Goal: Navigation & Orientation: Find specific page/section

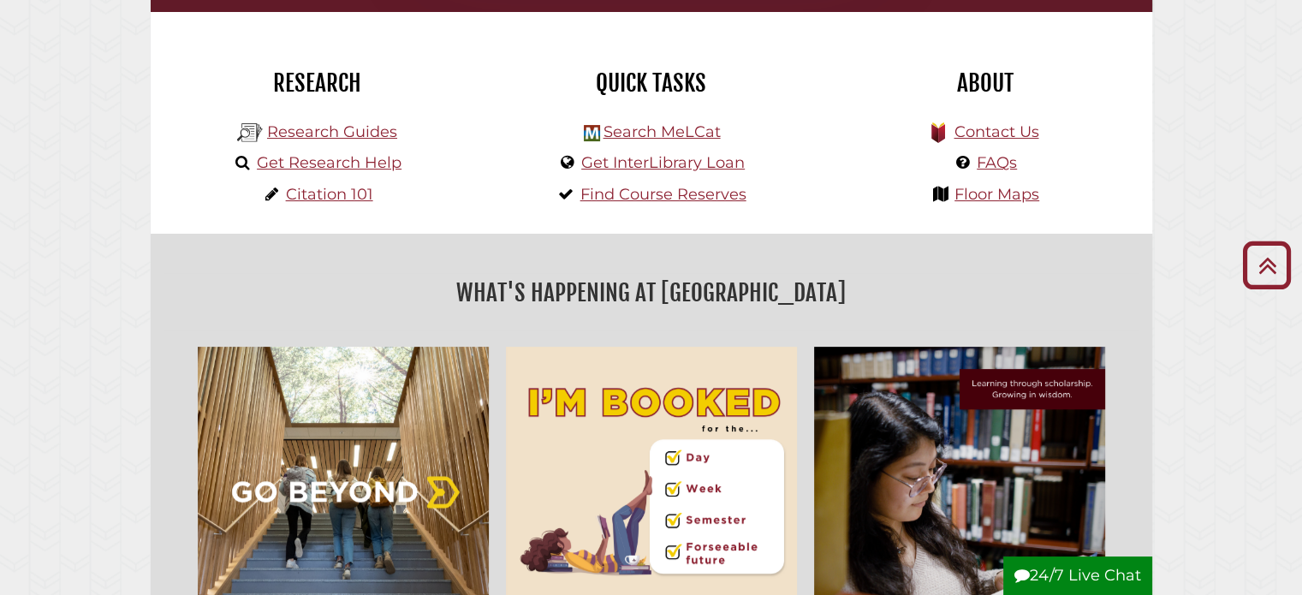
scroll to position [428, 0]
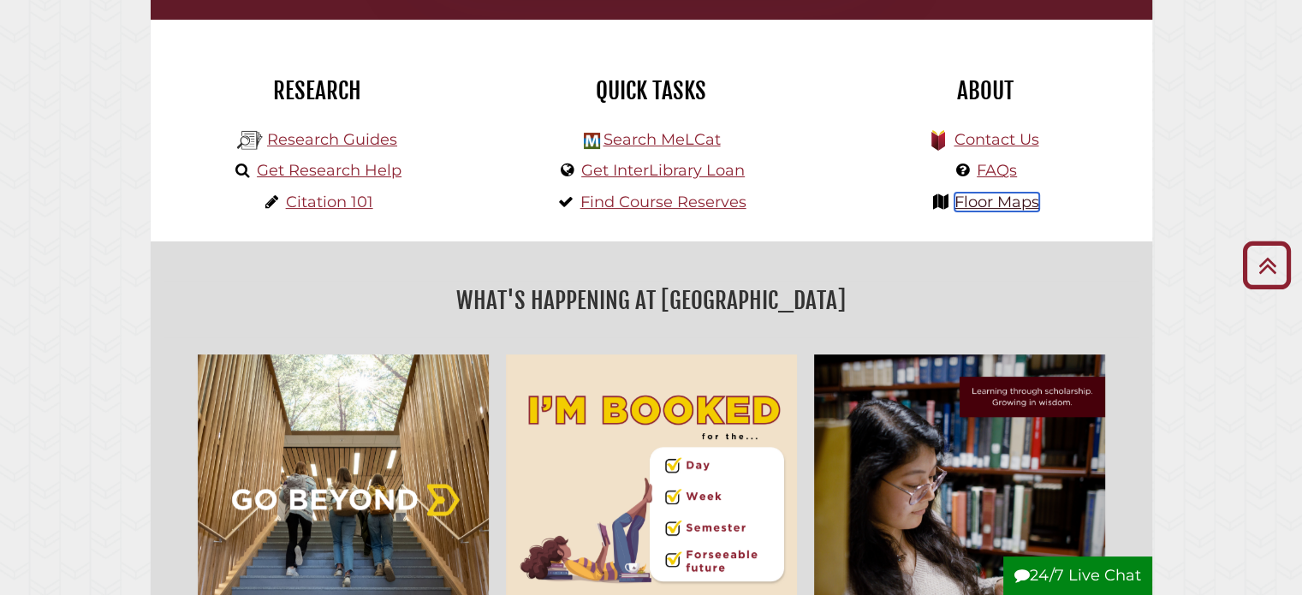
click at [1009, 205] on link "Floor Maps" at bounding box center [996, 202] width 85 height 19
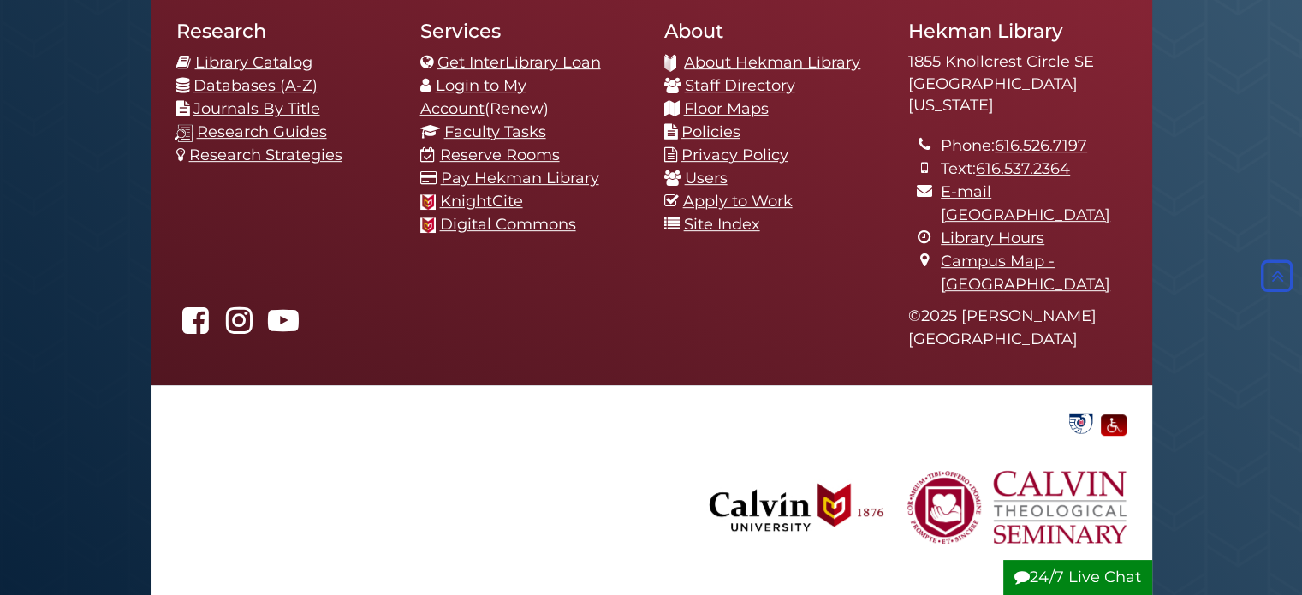
scroll to position [2397, 0]
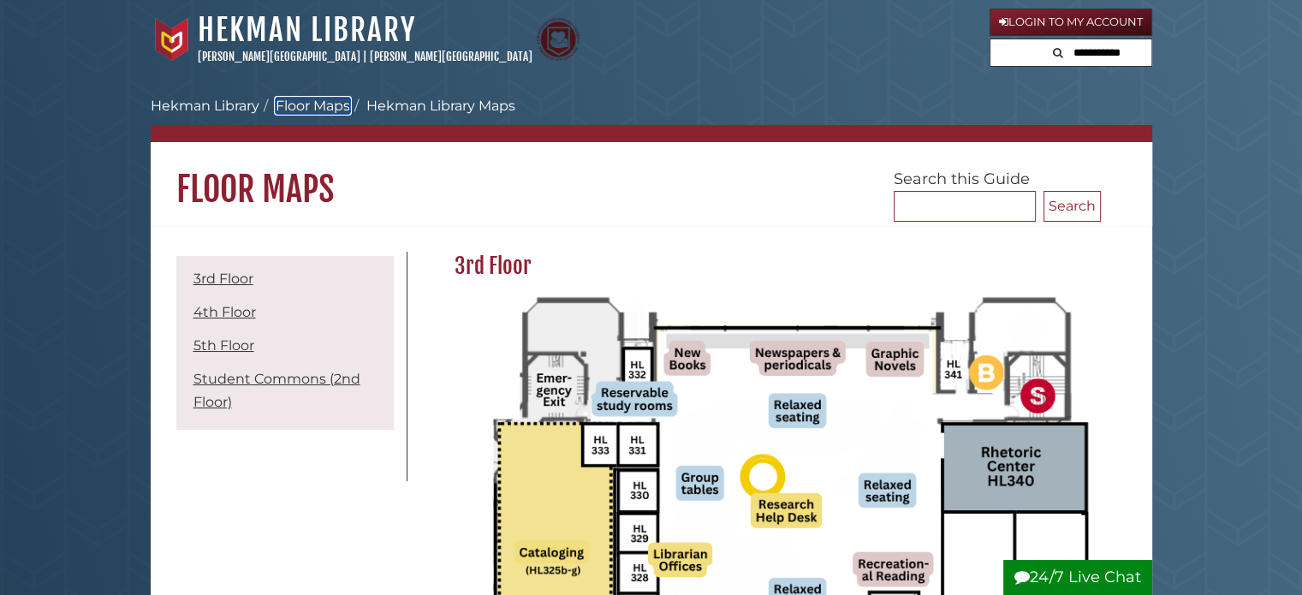
click at [319, 105] on link "Floor Maps" at bounding box center [313, 106] width 74 height 16
